Goal: Ask a question

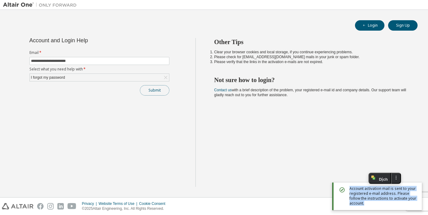
click at [156, 93] on button "Submit" at bounding box center [154, 90] width 29 height 10
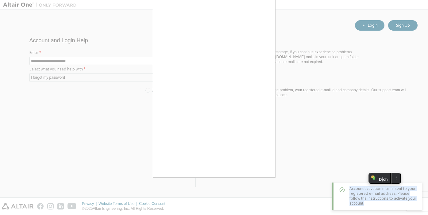
click at [95, 62] on div at bounding box center [214, 107] width 428 height 215
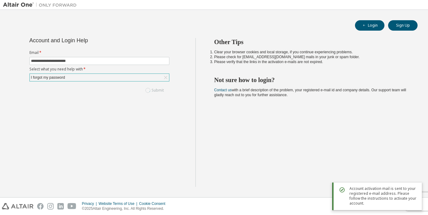
click at [114, 79] on div "I forgot my password" at bounding box center [99, 77] width 139 height 7
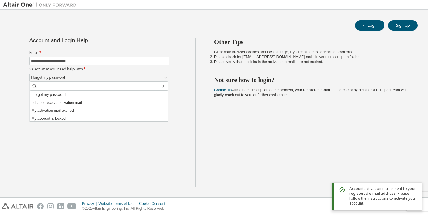
click at [174, 101] on div "**********" at bounding box center [99, 112] width 192 height 149
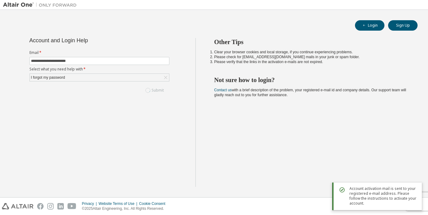
click at [156, 91] on div "Submit" at bounding box center [99, 90] width 140 height 10
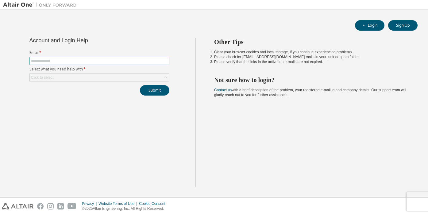
click at [98, 60] on input "text" at bounding box center [99, 61] width 137 height 5
type input "**********"
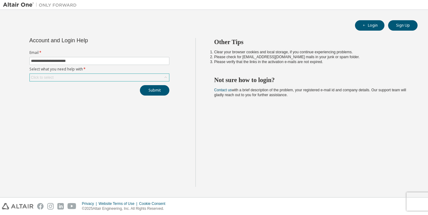
click at [87, 76] on div "Click to select" at bounding box center [99, 77] width 139 height 7
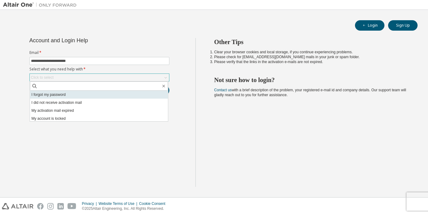
click at [74, 94] on li "I forgot my password" at bounding box center [99, 95] width 138 height 8
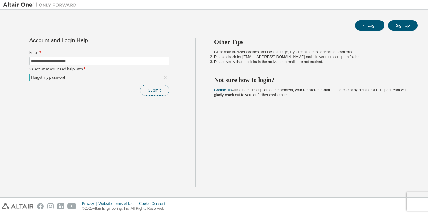
click at [148, 90] on button "Submit" at bounding box center [154, 90] width 29 height 10
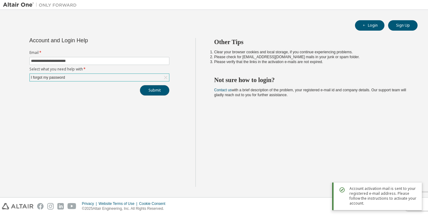
click at [151, 92] on button "Submit" at bounding box center [154, 90] width 29 height 10
